Goal: Transaction & Acquisition: Purchase product/service

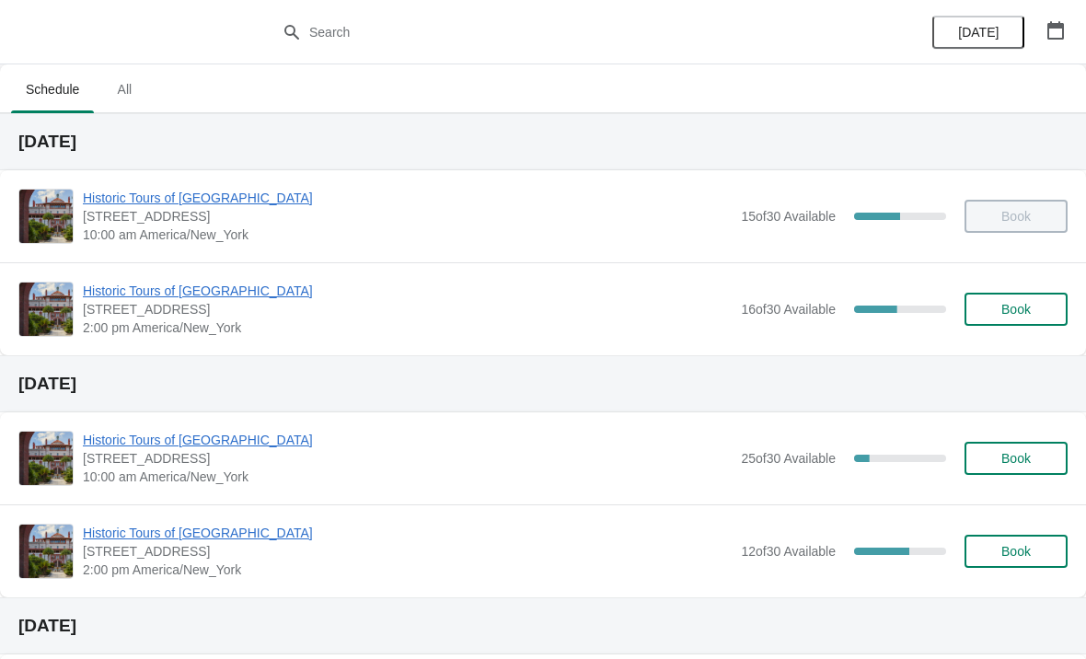
click at [1027, 297] on button "Book" at bounding box center [1015, 309] width 103 height 33
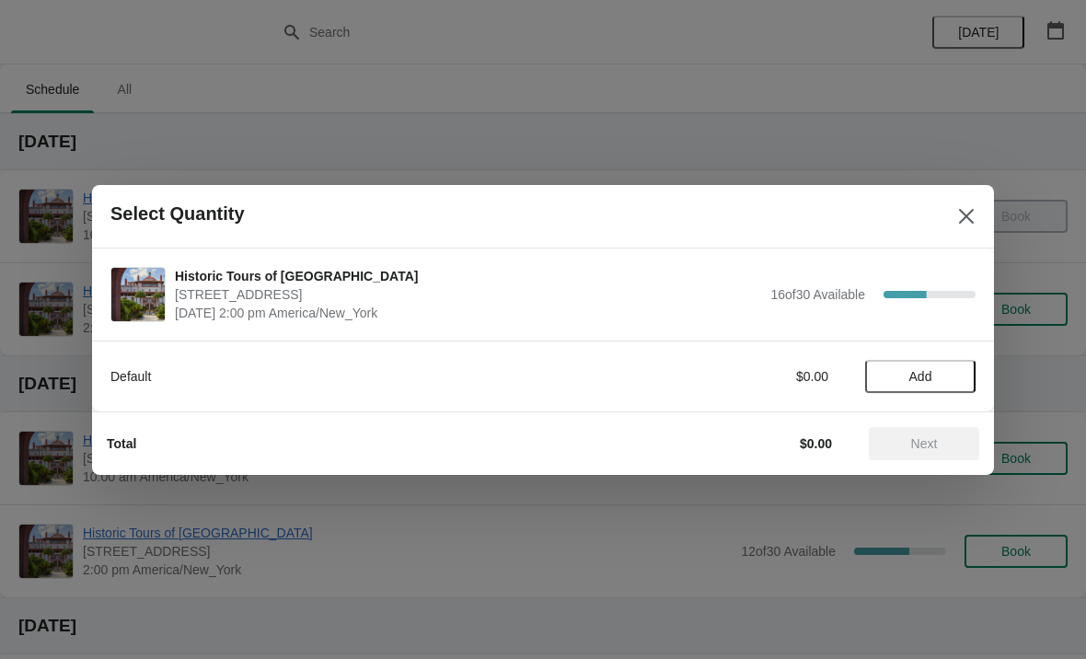
click at [931, 378] on span "Add" at bounding box center [920, 376] width 23 height 15
click at [937, 381] on div "1" at bounding box center [920, 375] width 110 height 19
click at [946, 381] on icon at bounding box center [951, 375] width 19 height 19
click at [950, 369] on icon at bounding box center [951, 375] width 19 height 19
click at [950, 372] on icon at bounding box center [951, 375] width 19 height 19
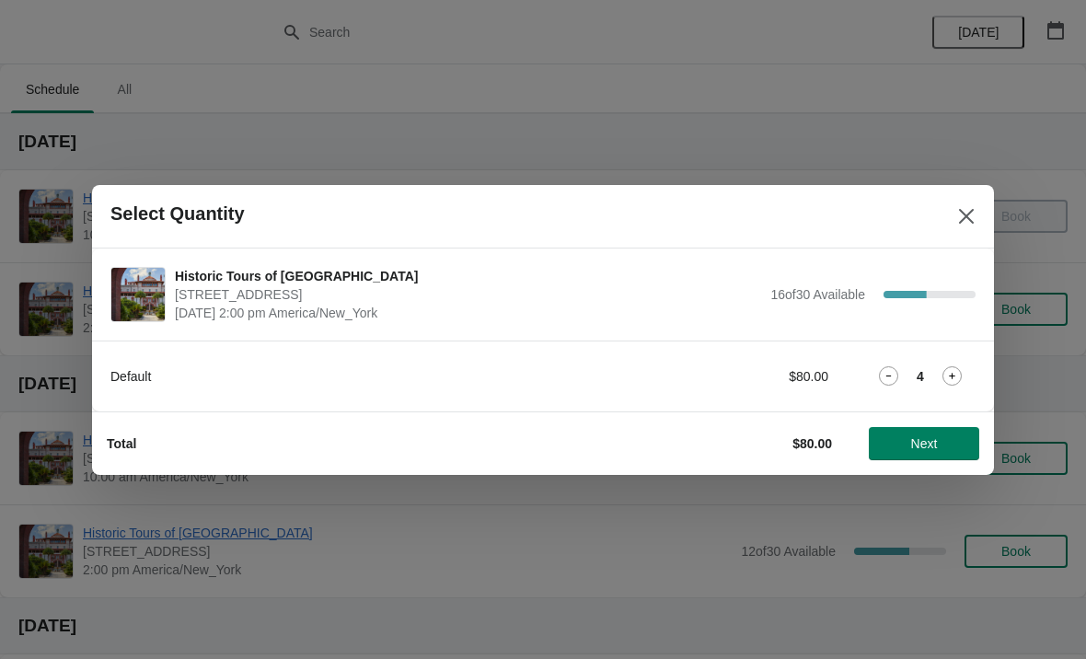
click at [942, 378] on icon at bounding box center [951, 375] width 19 height 19
click at [939, 436] on span "Next" at bounding box center [923, 443] width 81 height 15
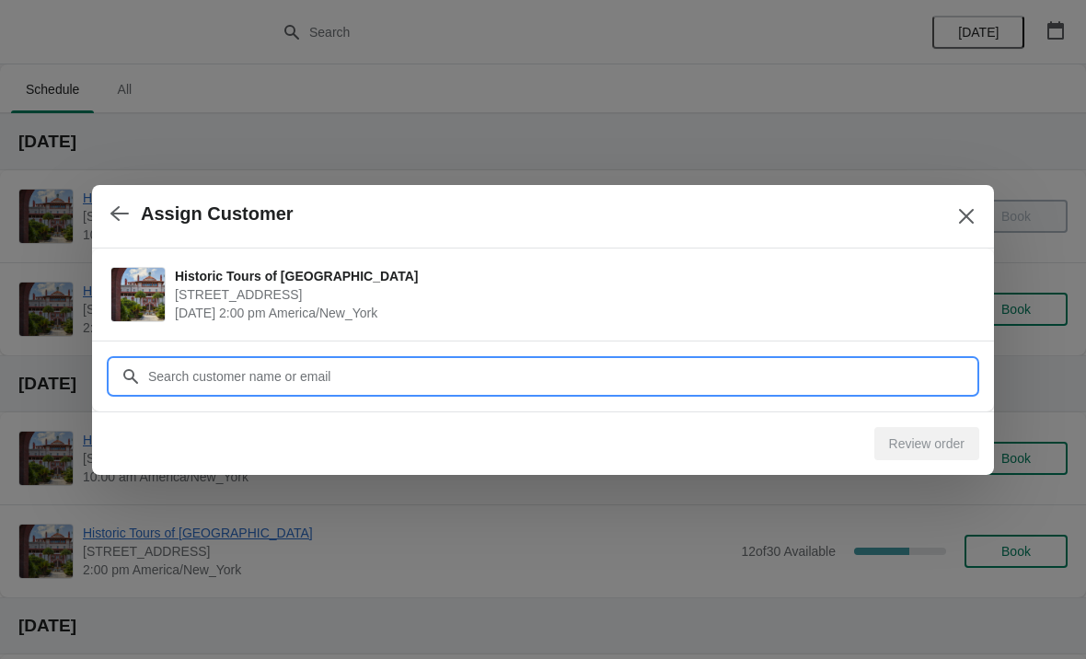
click at [380, 368] on input "Customer" at bounding box center [561, 376] width 828 height 33
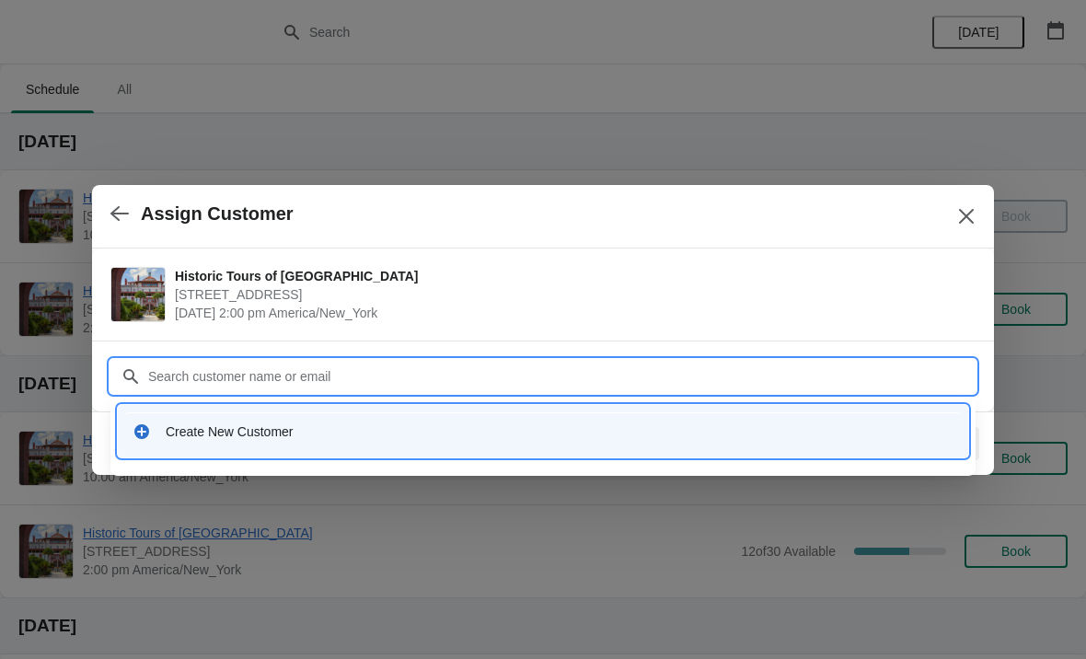
click at [396, 435] on div "Create New Customer" at bounding box center [559, 431] width 787 height 18
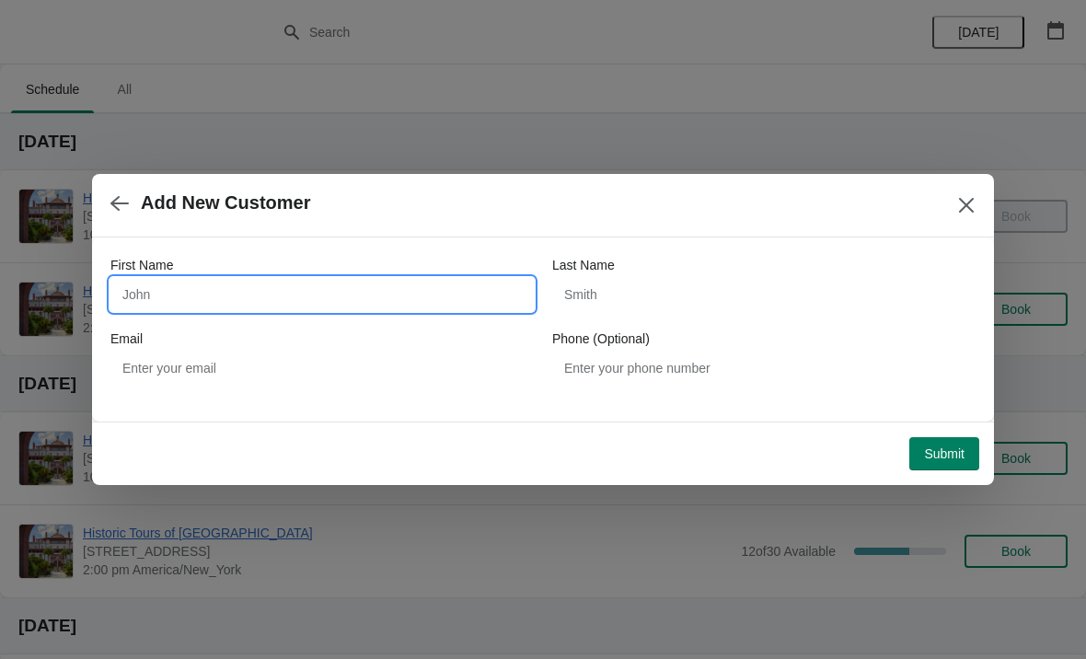
click at [429, 286] on input "First Name" at bounding box center [321, 294] width 423 height 33
type input "[PERSON_NAME]"
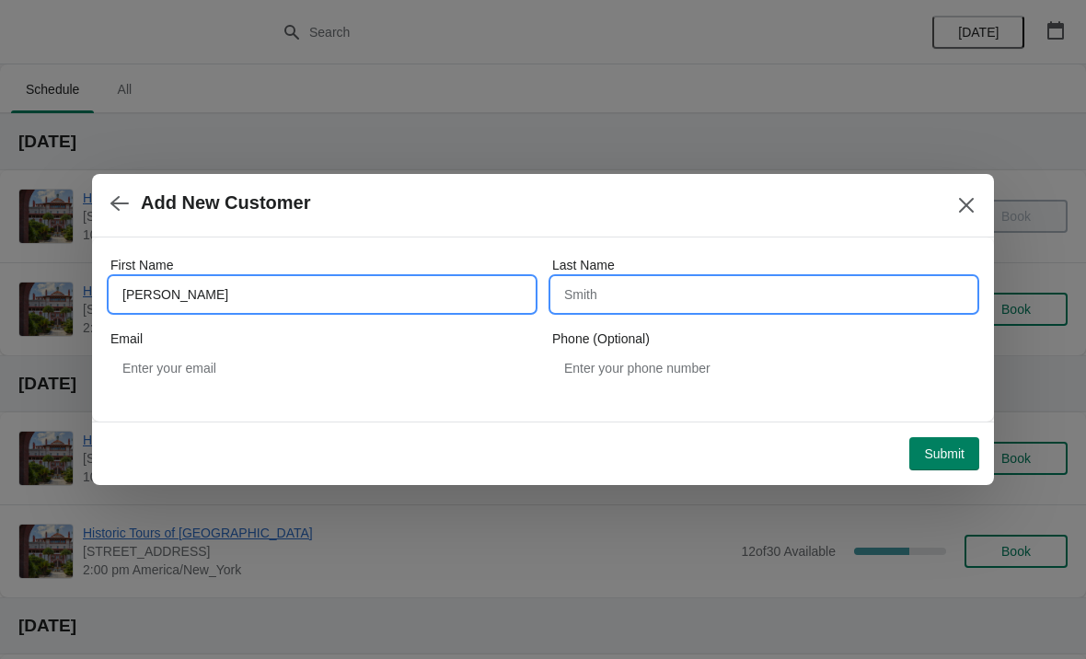
click at [703, 286] on input "Last Name" at bounding box center [763, 294] width 423 height 33
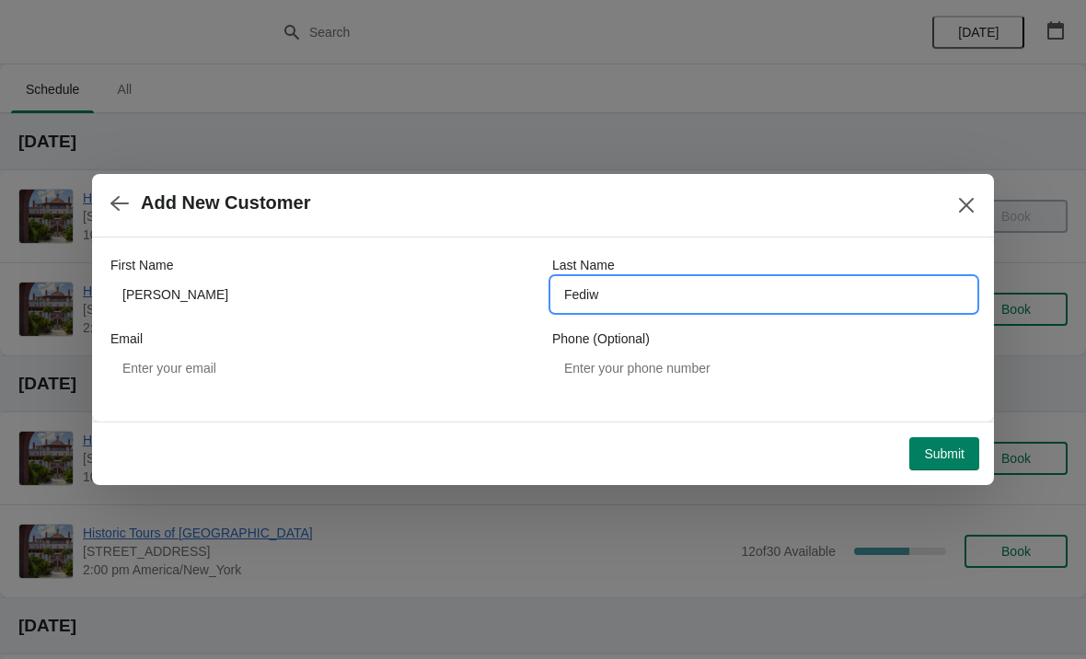
type input "Fediw"
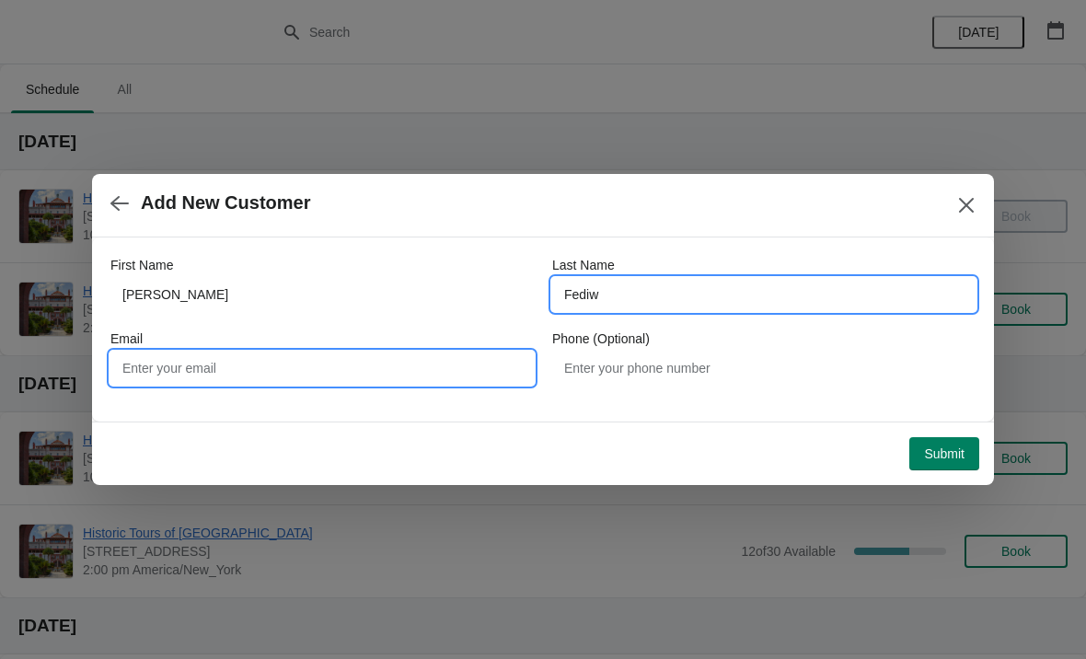
click at [384, 362] on input "Email" at bounding box center [321, 367] width 423 height 33
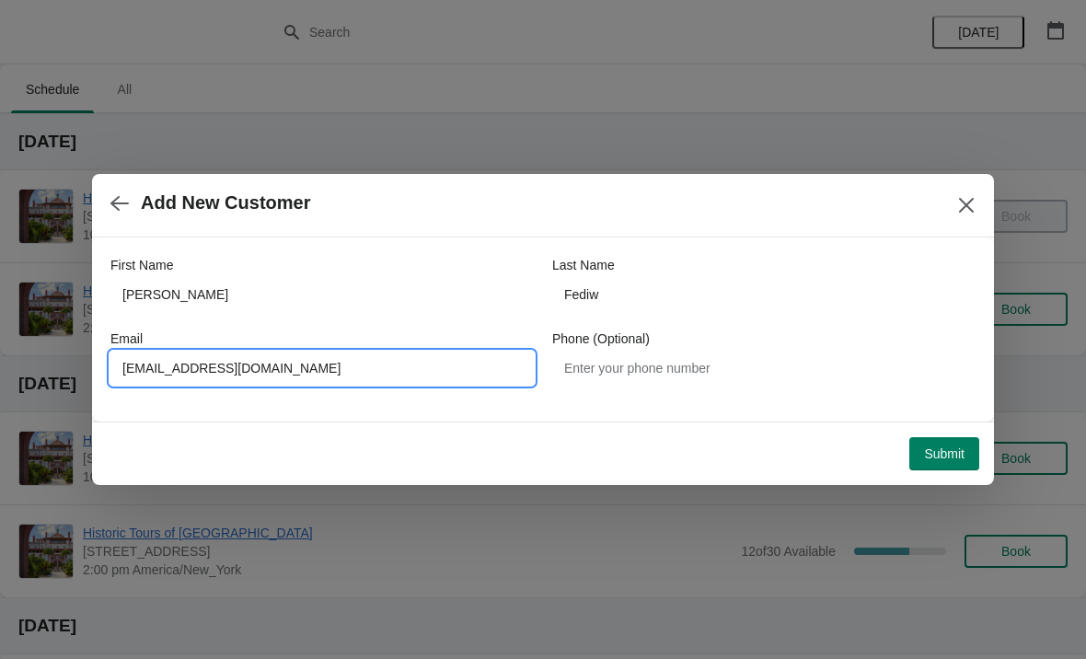
type input "[EMAIL_ADDRESS][DOMAIN_NAME]"
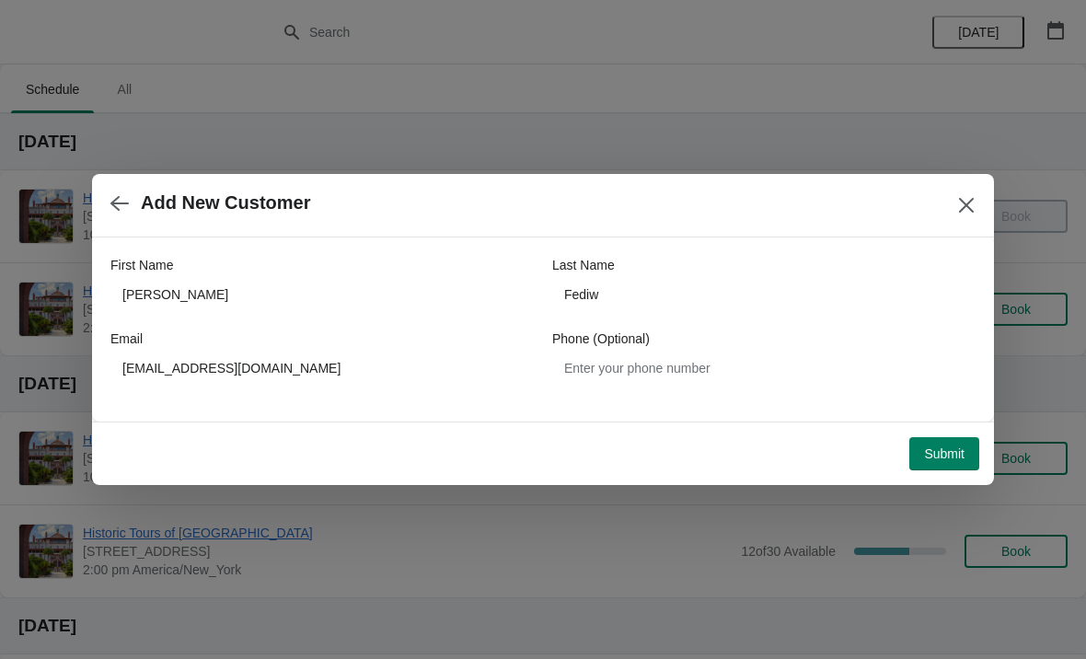
click at [947, 443] on button "Submit" at bounding box center [944, 453] width 70 height 33
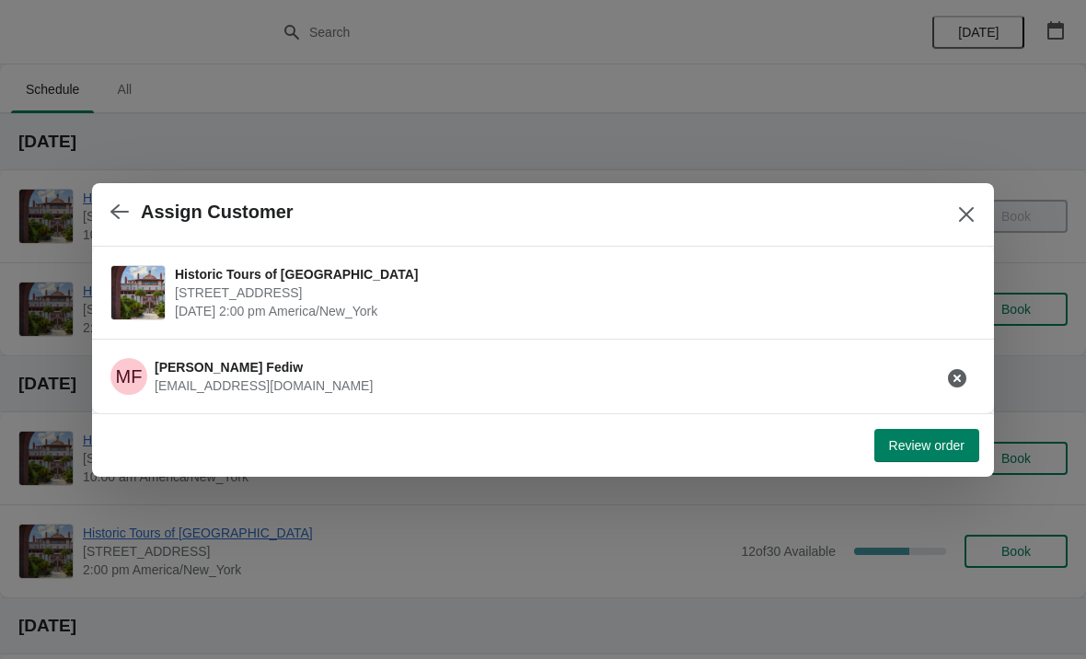
click at [957, 442] on span "Review order" at bounding box center [926, 445] width 75 height 15
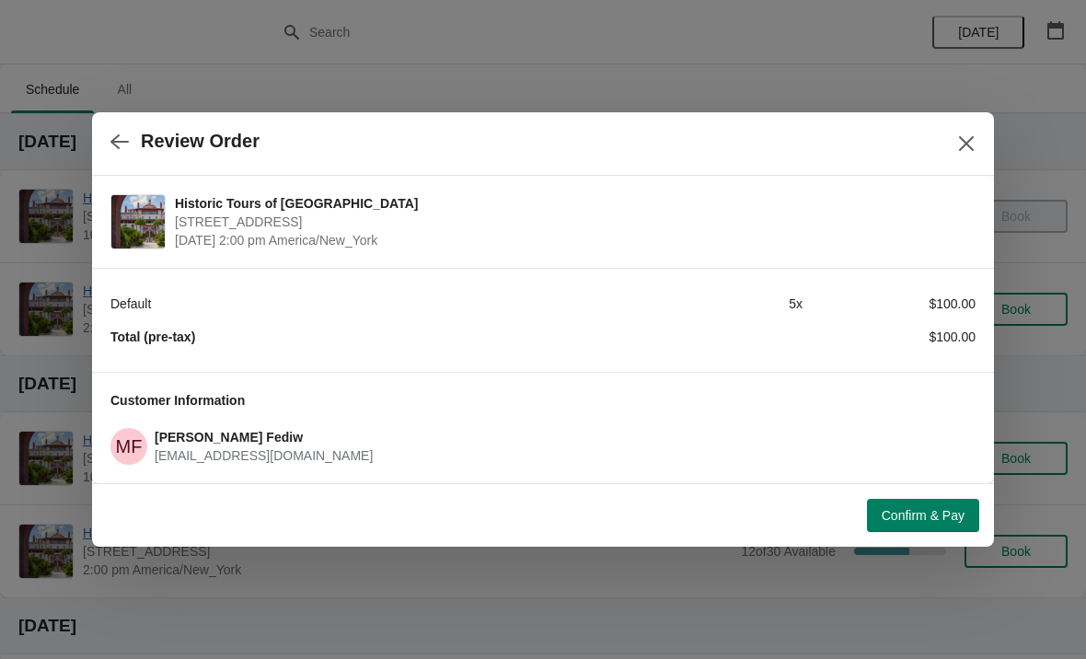
click at [950, 512] on span "Confirm & Pay" at bounding box center [922, 515] width 83 height 15
